Goal: Transaction & Acquisition: Book appointment/travel/reservation

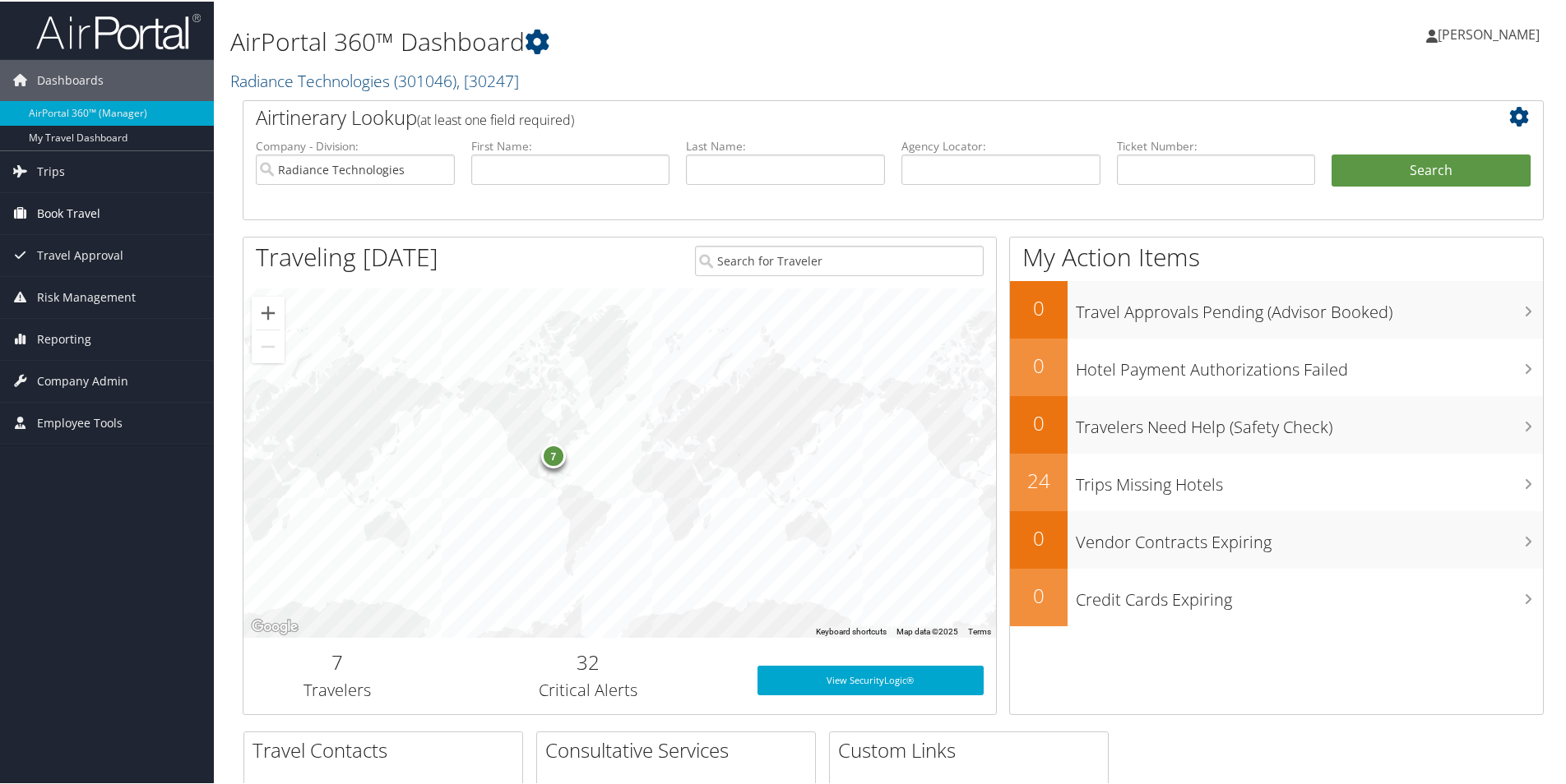
click at [53, 211] on span "Book Travel" at bounding box center [68, 212] width 63 height 41
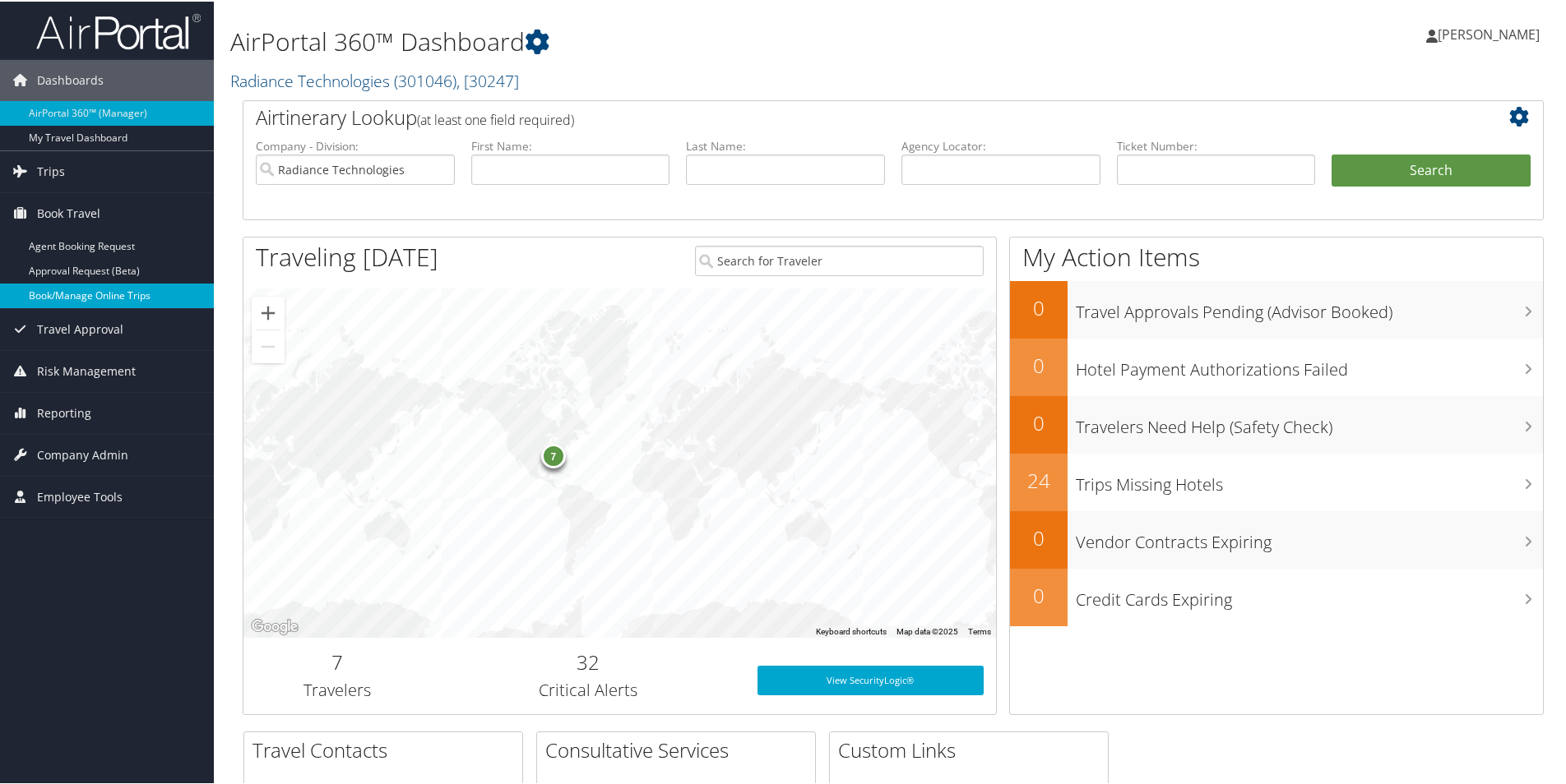
click at [58, 298] on link "Book/Manage Online Trips" at bounding box center [107, 294] width 214 height 24
